Goal: Task Accomplishment & Management: Complete application form

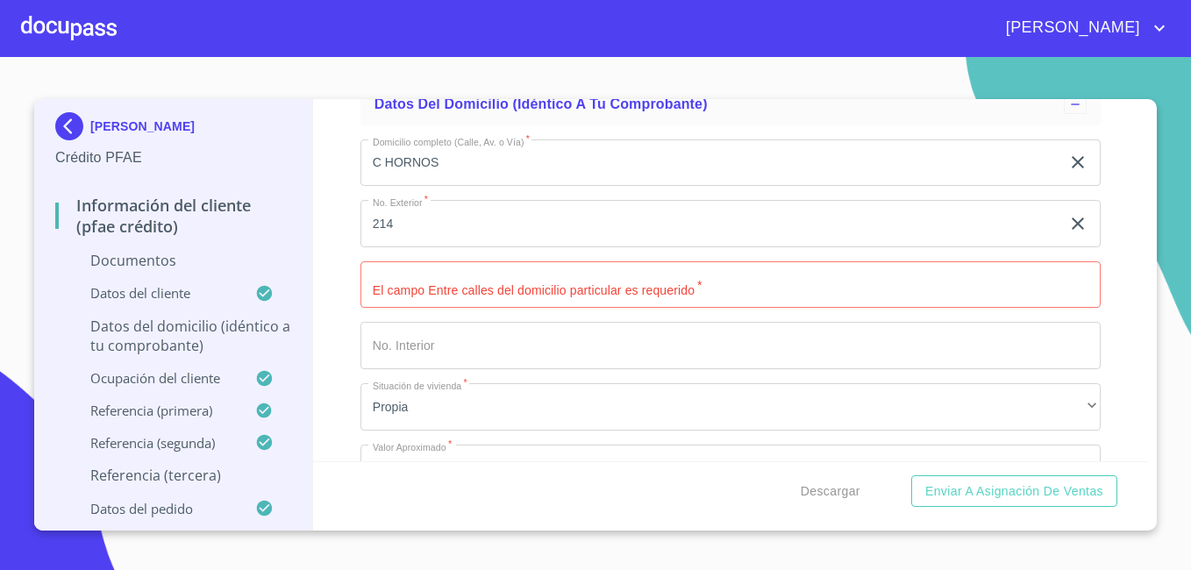
scroll to position [4604, 0]
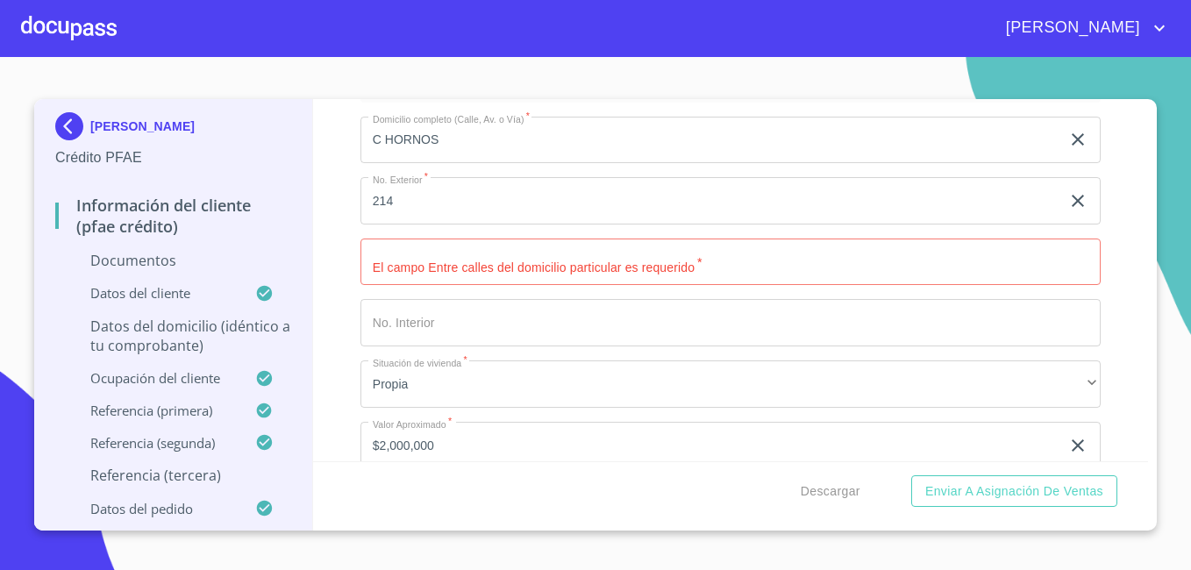
click at [475, 272] on input "Documento de identificación.   *" at bounding box center [731, 262] width 740 height 47
type input "[PERSON_NAME] Y CHAMIZAL"
click at [340, 299] on div "Información del cliente (PFAE crédito) Documentos Documento de identificación. …" at bounding box center [731, 280] width 836 height 362
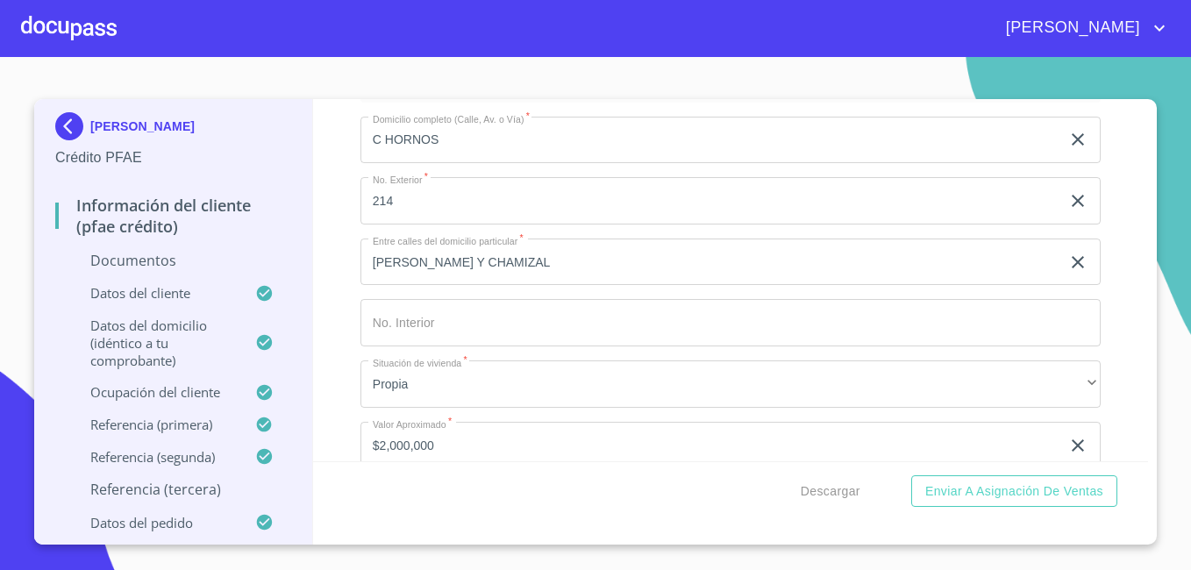
click at [1154, 347] on div "[PERSON_NAME] PFAE Información del cliente (PFAE crédito) Documentos Datos del …" at bounding box center [595, 322] width 1123 height 446
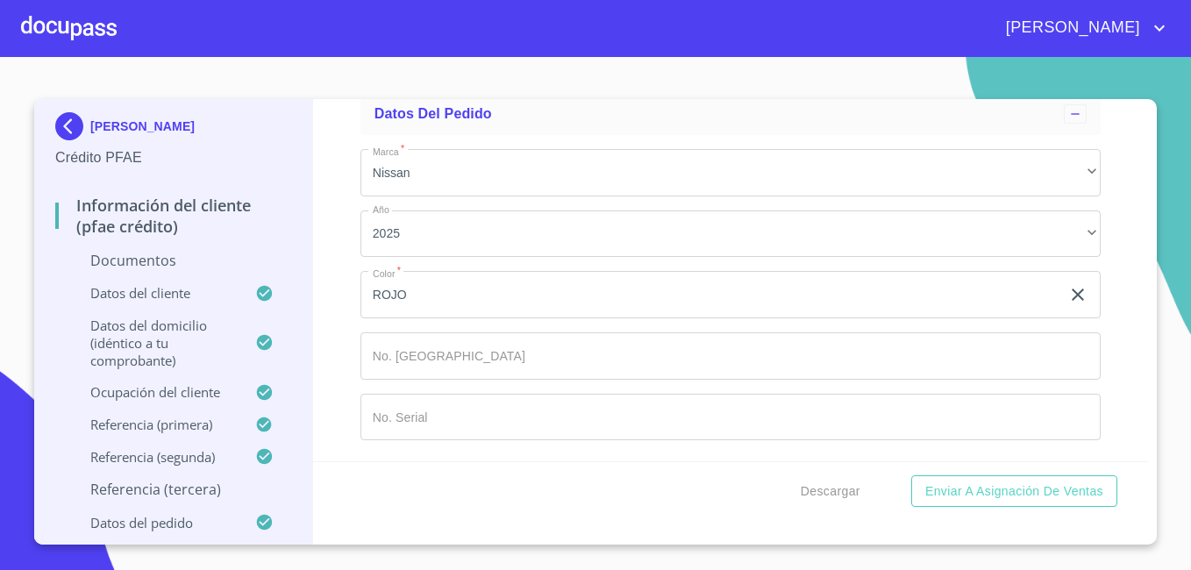
scroll to position [0, 0]
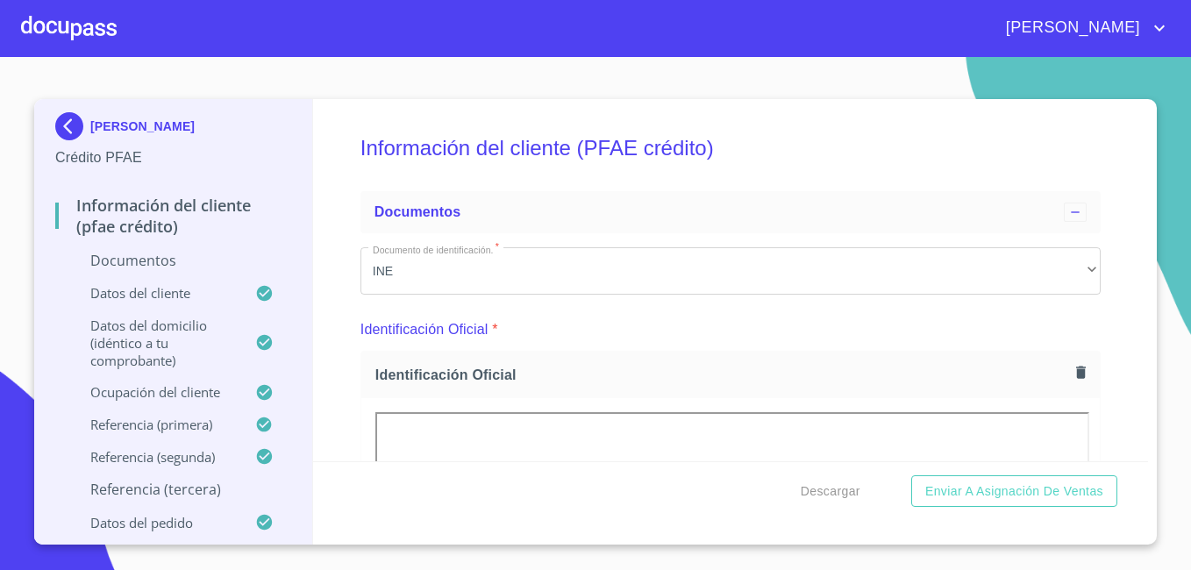
click at [49, 30] on div at bounding box center [69, 28] width 96 height 56
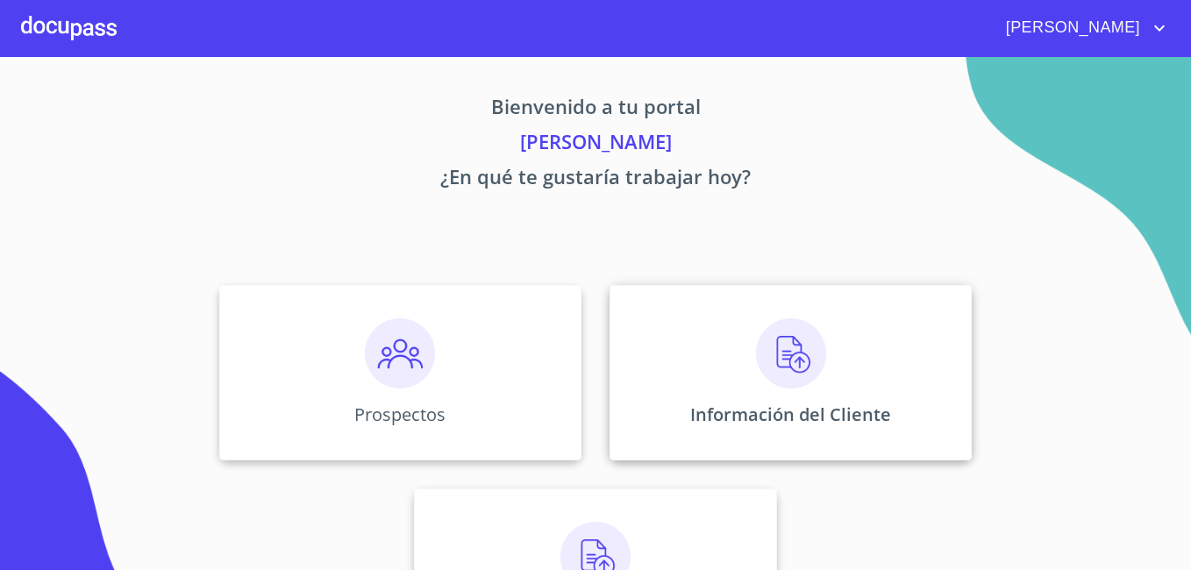
click at [785, 362] on img at bounding box center [791, 353] width 70 height 70
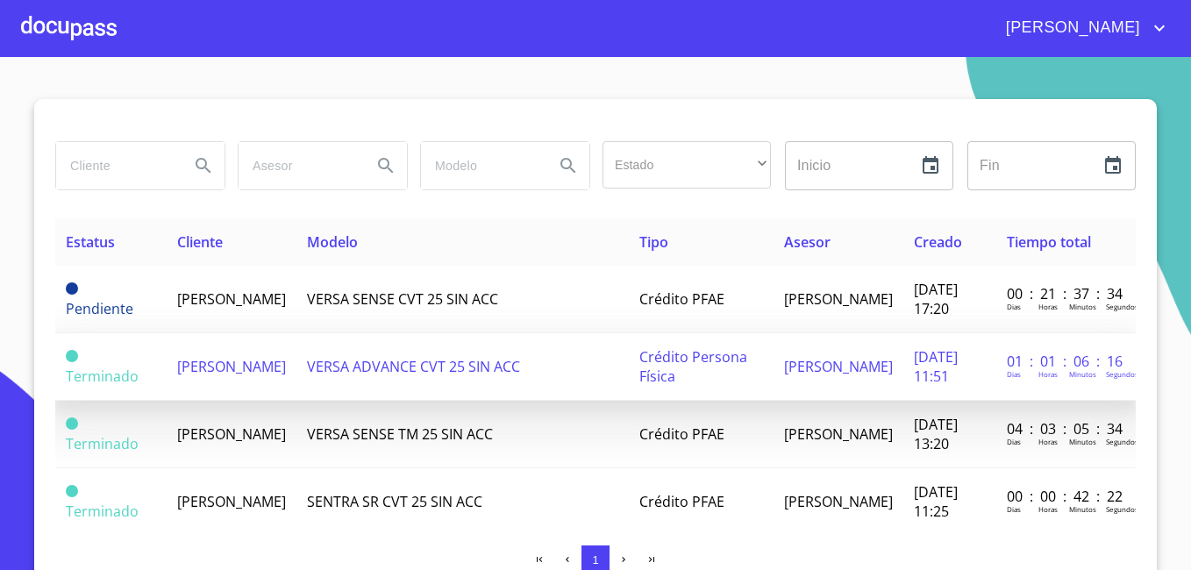
click at [197, 360] on span "[PERSON_NAME]" at bounding box center [231, 366] width 109 height 19
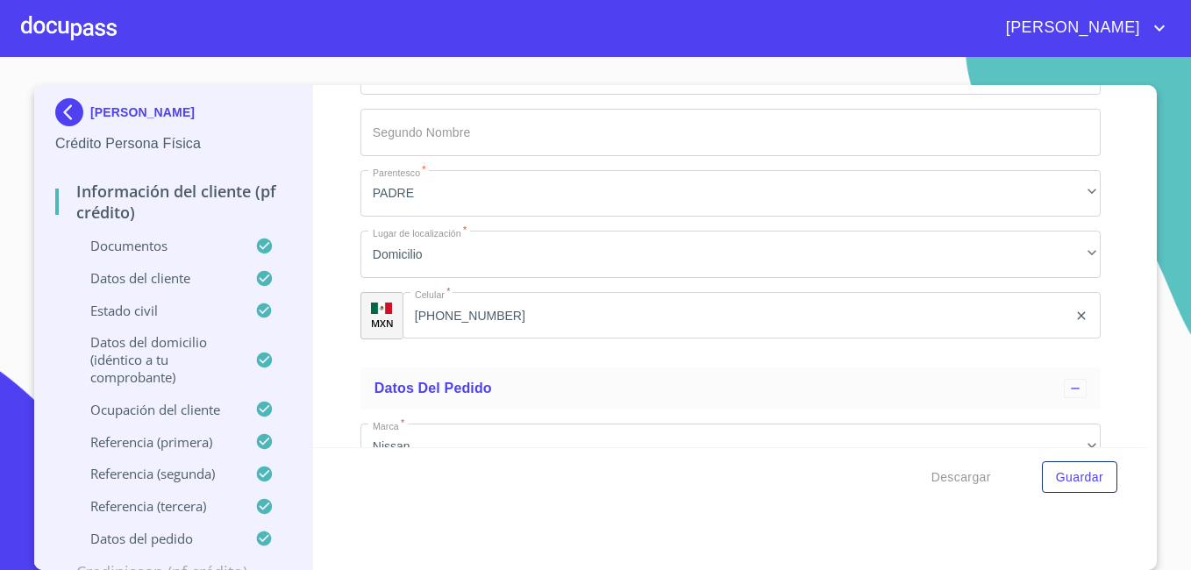
scroll to position [9866, 0]
